Goal: Book appointment/travel/reservation

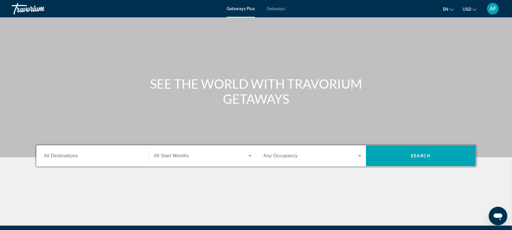
scroll to position [15, 0]
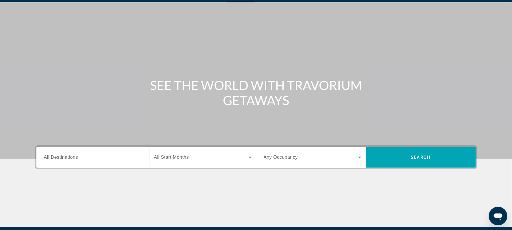
click at [60, 157] on span "All Destinations" at bounding box center [61, 156] width 34 height 5
click at [60, 157] on input "Destination All Destinations" at bounding box center [93, 157] width 98 height 7
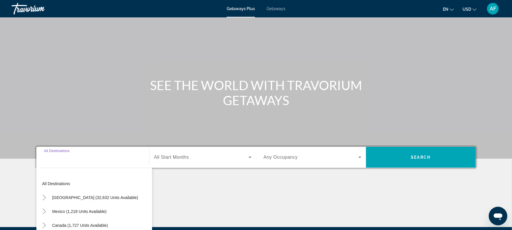
scroll to position [83, 0]
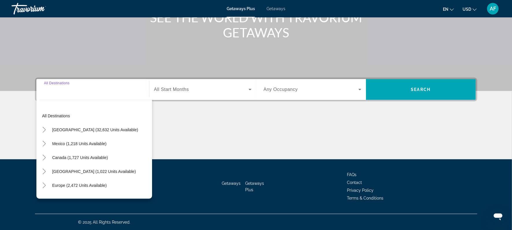
click at [276, 8] on span "Getaways" at bounding box center [276, 8] width 19 height 5
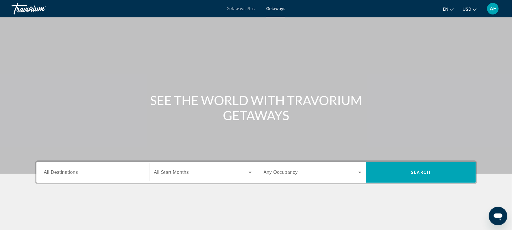
click at [84, 171] on input "Destination All Destinations" at bounding box center [93, 172] width 98 height 7
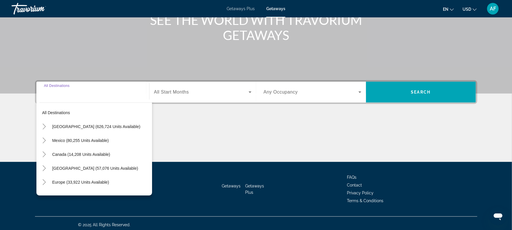
scroll to position [83, 0]
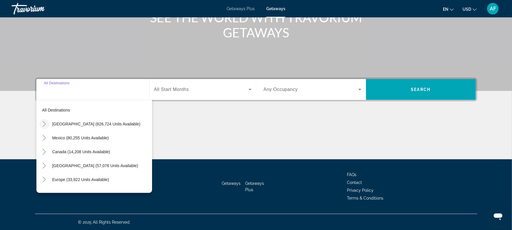
click at [44, 125] on icon "Toggle United States (626,724 units available)" at bounding box center [44, 124] width 3 height 6
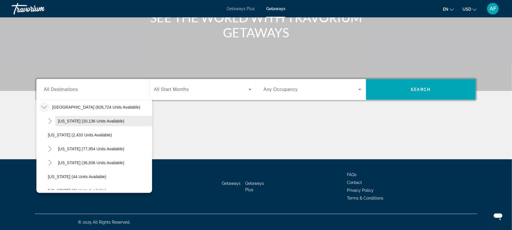
click at [64, 121] on span "[US_STATE] (20,136 units available)" at bounding box center [91, 121] width 67 height 5
type input "**********"
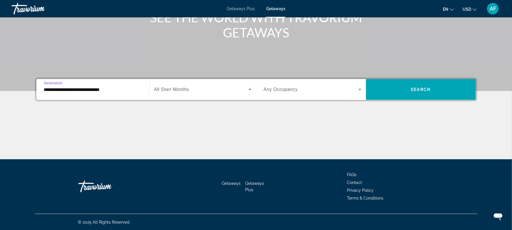
click at [170, 92] on span "Search widget" at bounding box center [201, 89] width 95 height 7
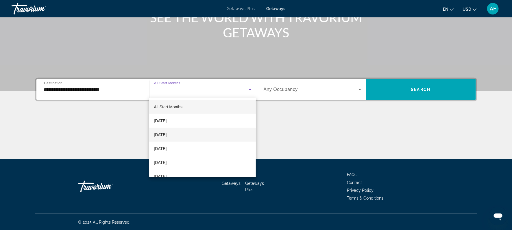
click at [167, 132] on span "[DATE]" at bounding box center [160, 134] width 13 height 7
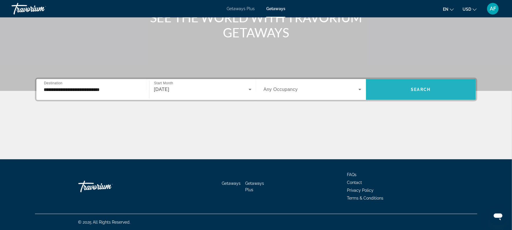
click at [401, 92] on span "Search widget" at bounding box center [421, 89] width 110 height 14
